Goal: Task Accomplishment & Management: Use online tool/utility

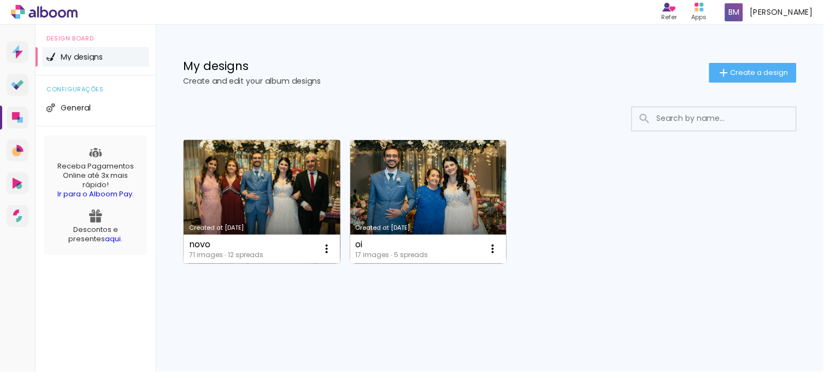
click at [285, 177] on link "Created at [DATE]" at bounding box center [262, 202] width 157 height 124
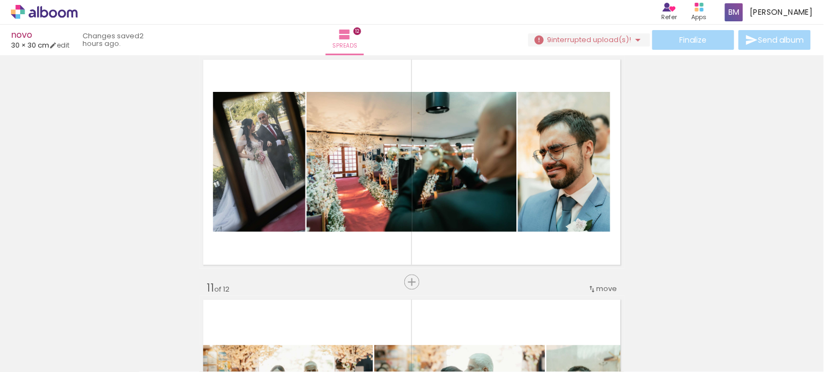
scroll to position [2191, 0]
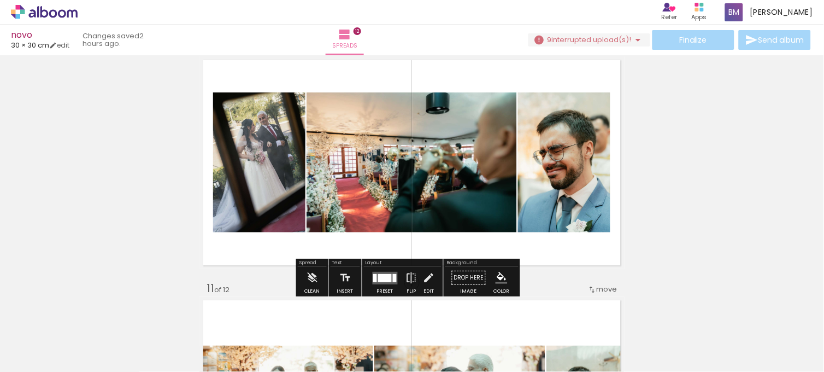
click at [698, 34] on div "Finalize Send album" at bounding box center [671, 40] width 285 height 20
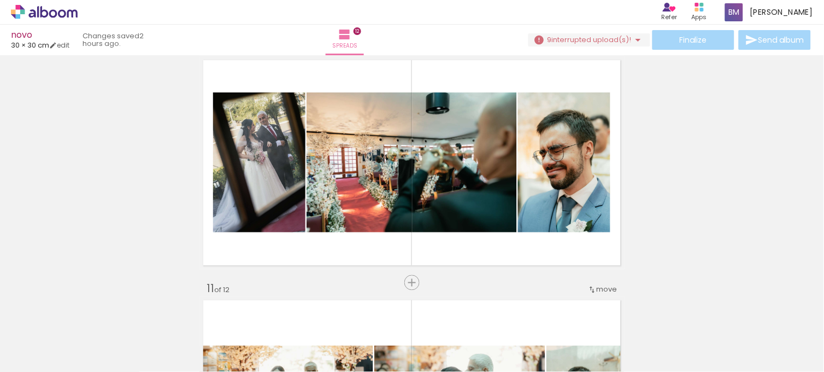
click at [700, 45] on div "Finalize Send album" at bounding box center [671, 40] width 285 height 20
click at [764, 43] on div "Finalize Send album" at bounding box center [671, 40] width 285 height 20
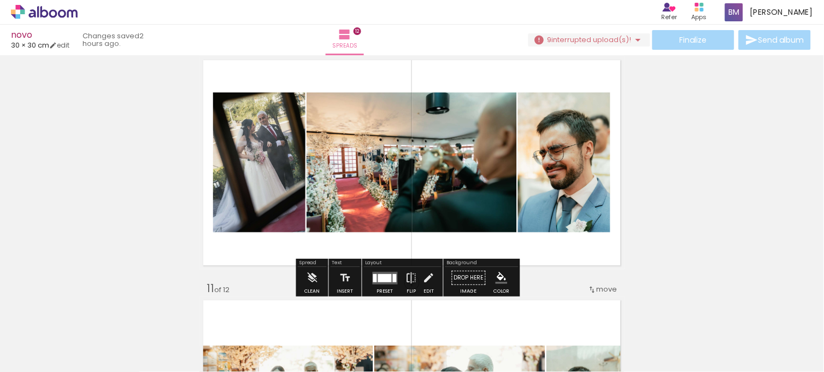
click at [468, 252] on quentale-layouter at bounding box center [412, 162] width 425 height 213
drag, startPoint x: 468, startPoint y: 252, endPoint x: 440, endPoint y: 218, distance: 44.7
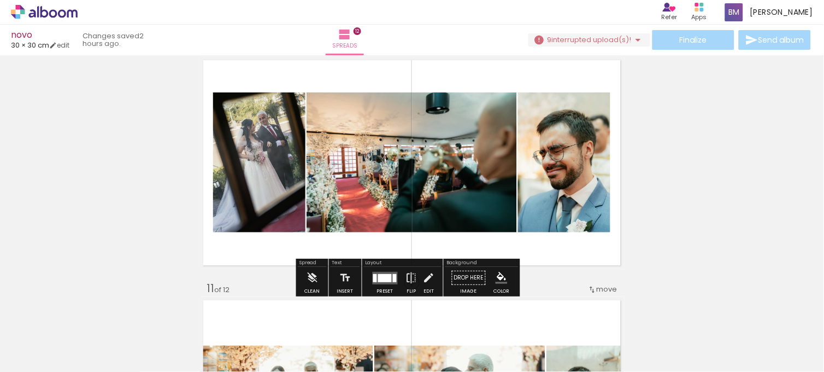
click at [440, 218] on quentale-layouter at bounding box center [412, 162] width 425 height 213
click at [127, 45] on quentale-status "2 hours ago." at bounding box center [118, 40] width 86 height 24
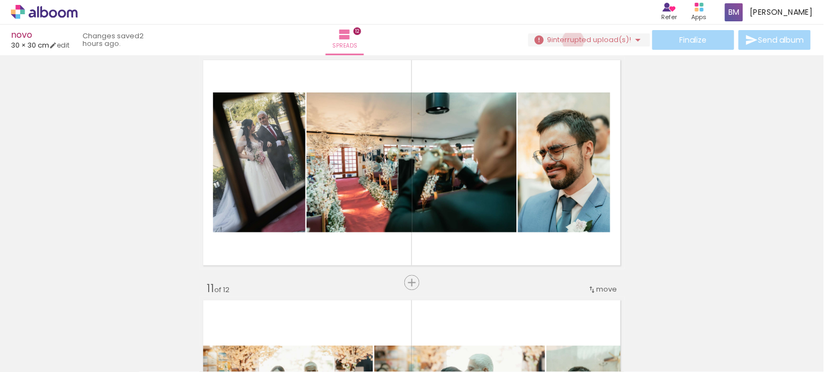
click at [570, 40] on span "interrupted upload(s)!" at bounding box center [592, 39] width 80 height 10
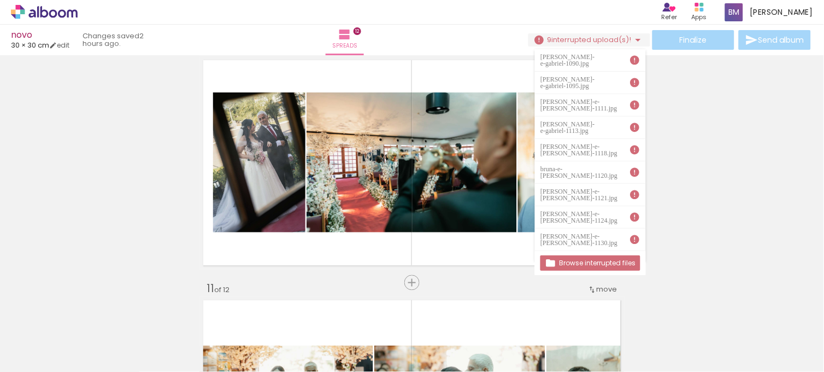
click at [675, 43] on div "Finalize Send album" at bounding box center [671, 40] width 285 height 20
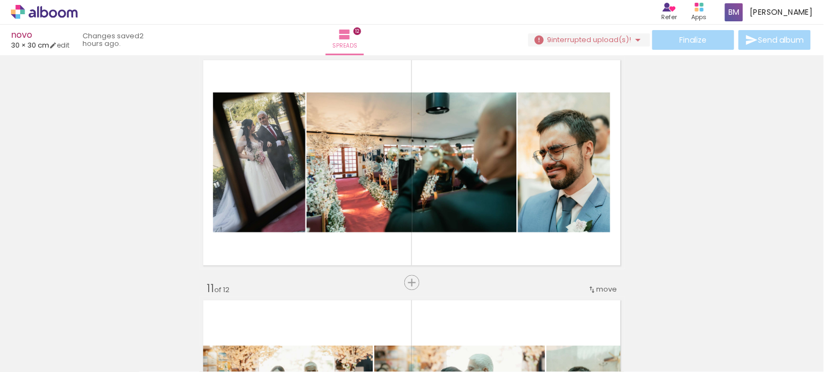
click at [675, 43] on div "Finalize Send album" at bounding box center [671, 40] width 285 height 20
click at [773, 42] on div "Finalize Send album" at bounding box center [671, 40] width 285 height 20
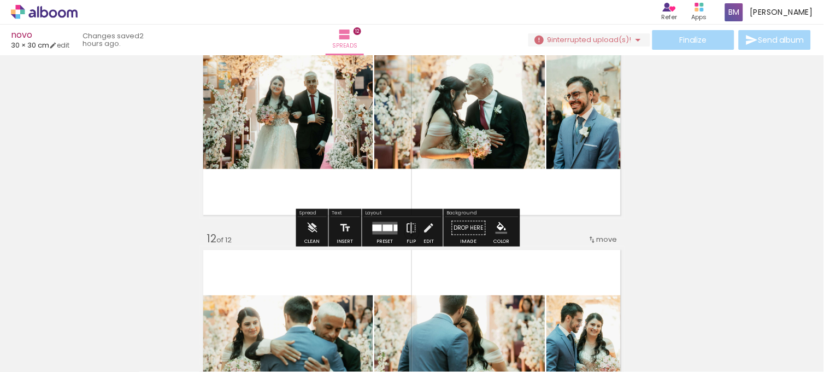
scroll to position [2482, 0]
